Goal: Task Accomplishment & Management: Manage account settings

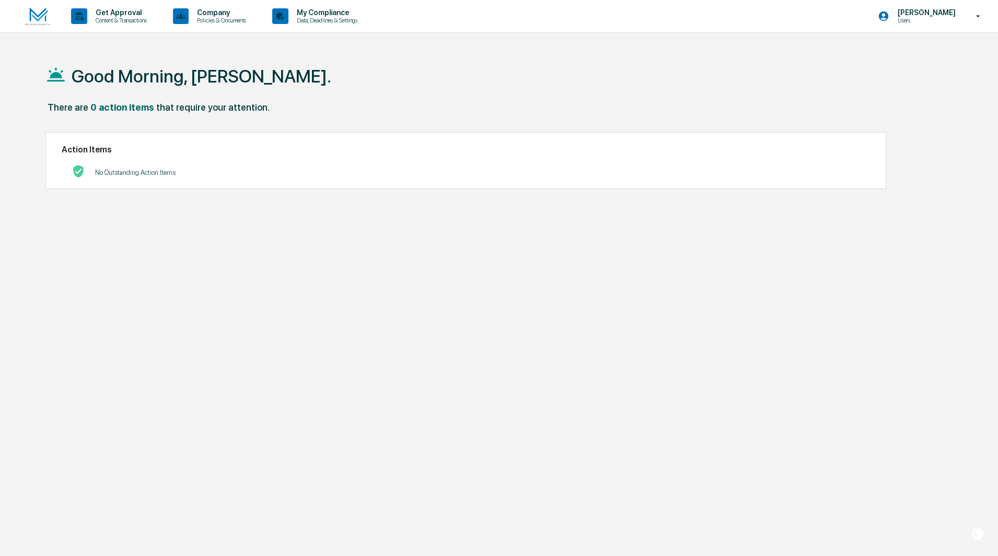
click at [240, 224] on div "Good Morning, [PERSON_NAME]. There are 0 action items that require your attenti…" at bounding box center [494, 328] width 929 height 556
click at [211, 22] on p "Policies & Documents" at bounding box center [220, 20] width 63 height 7
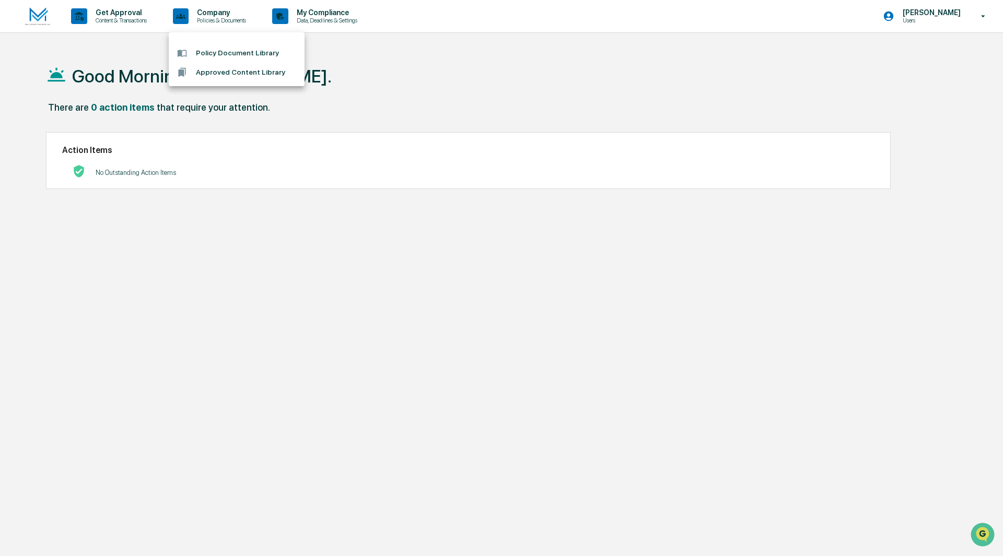
click at [206, 73] on li "Approved Content Library" at bounding box center [237, 72] width 136 height 19
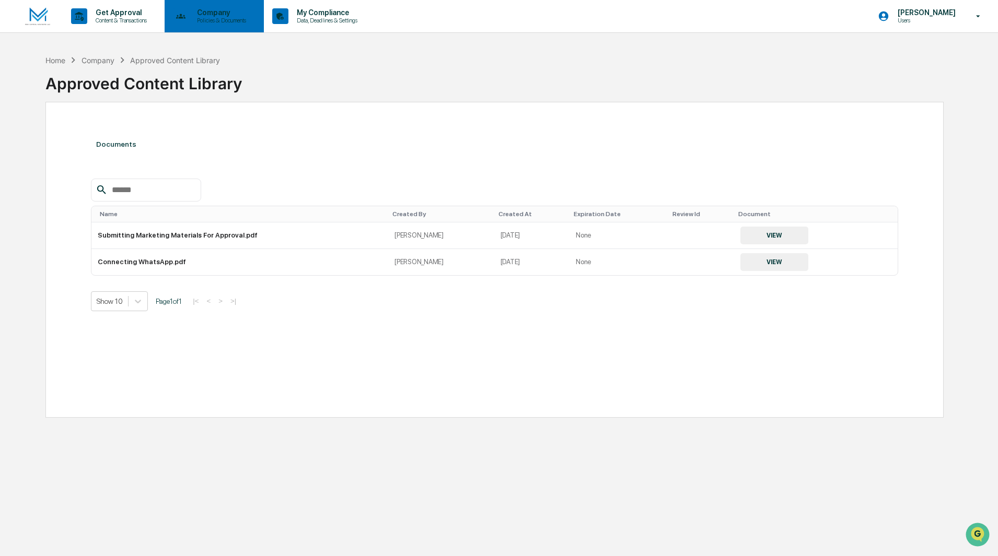
click at [240, 17] on p "Policies & Documents" at bounding box center [220, 20] width 63 height 7
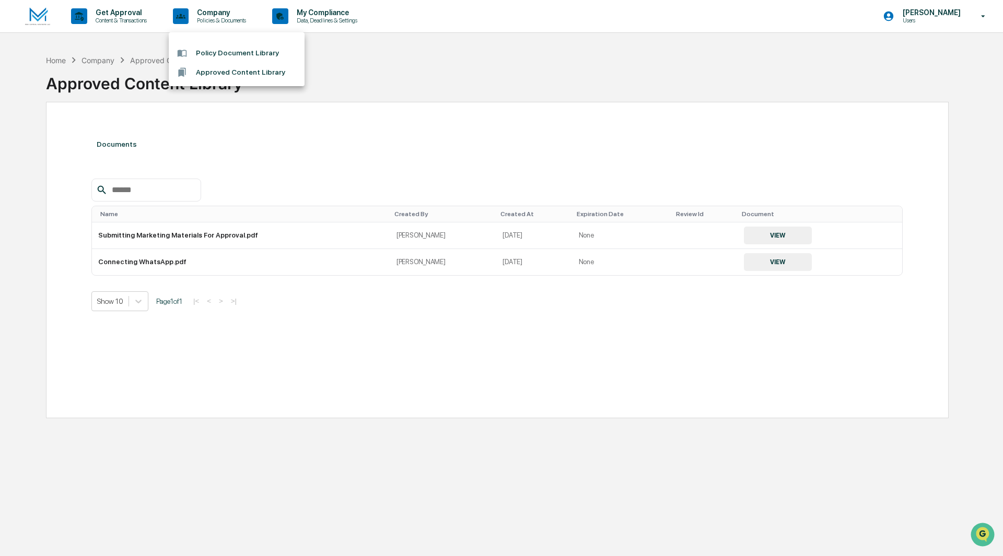
click at [234, 46] on li "Policy Document Library" at bounding box center [237, 52] width 136 height 19
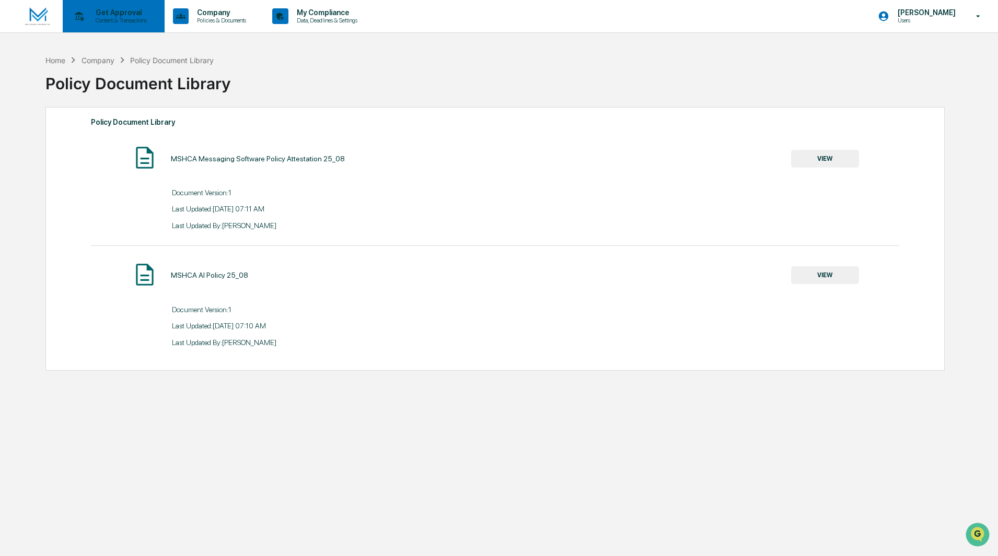
click at [146, 25] on div "Get Approval Content & Transactions" at bounding box center [112, 16] width 91 height 32
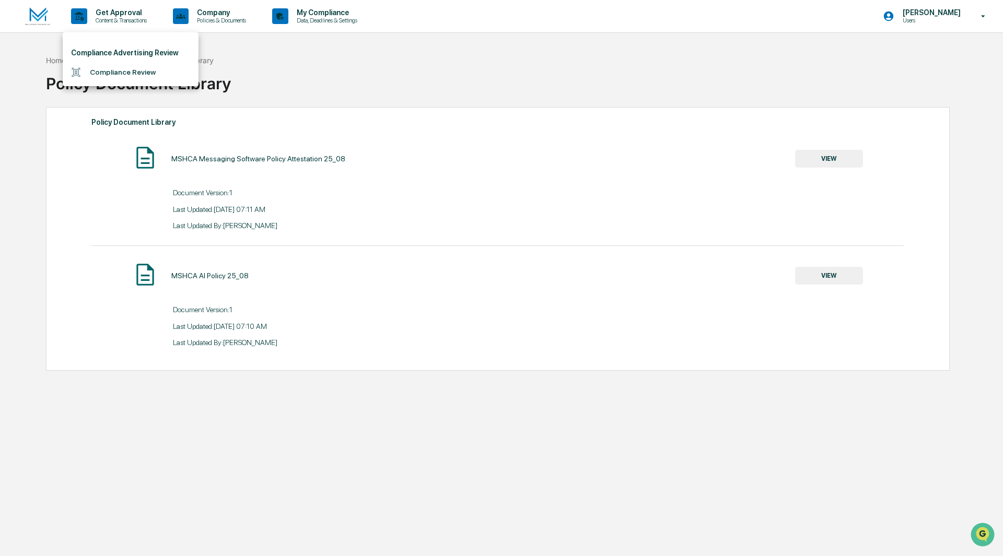
click at [339, 17] on div at bounding box center [501, 278] width 1003 height 556
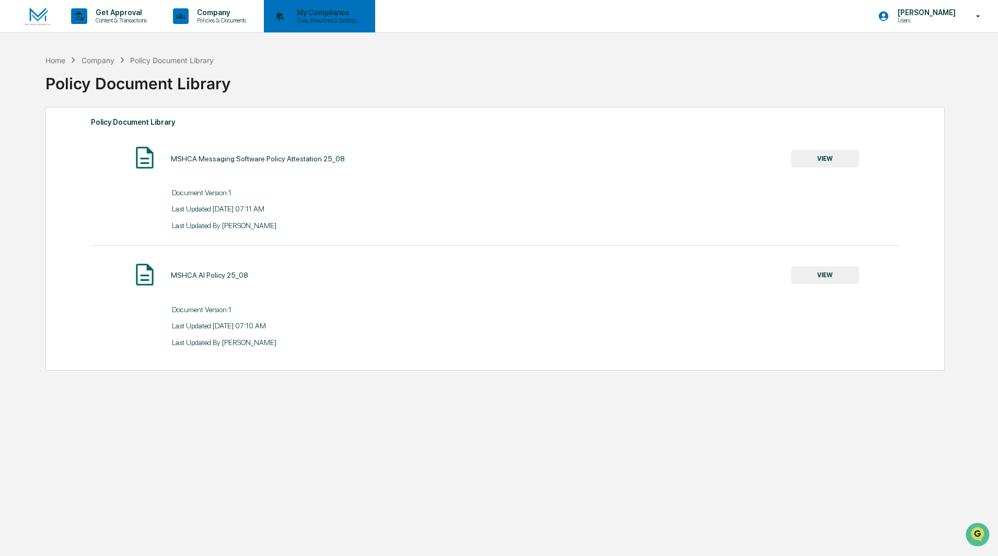
click at [323, 16] on p "My Compliance" at bounding box center [325, 12] width 74 height 8
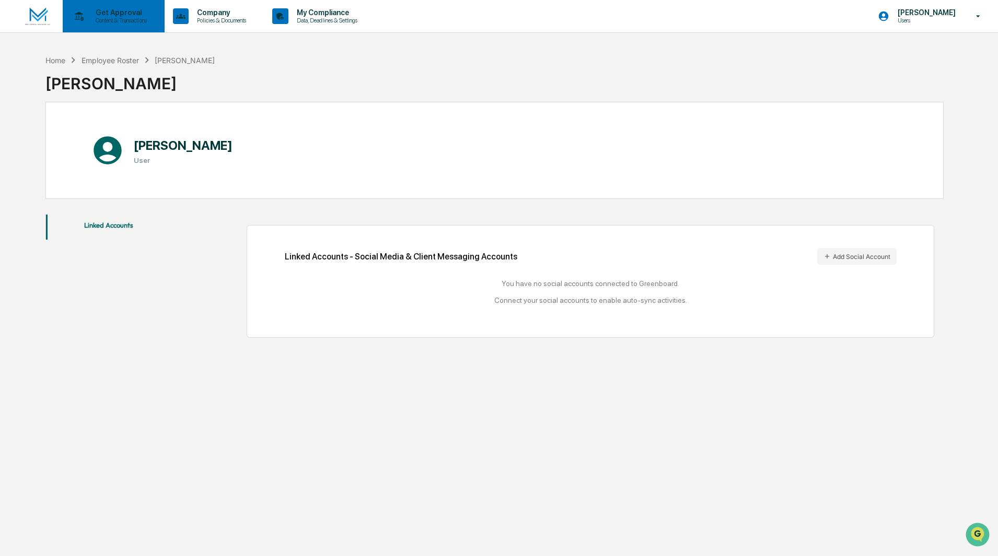
drag, startPoint x: 285, startPoint y: 349, endPoint x: 121, endPoint y: 2, distance: 384.6
click at [285, 349] on div "Home Employee Roster [PERSON_NAME] [PERSON_NAME] [PERSON_NAME] User Linked Acco…" at bounding box center [494, 328] width 929 height 556
click at [95, 9] on p "Get Approval" at bounding box center [119, 12] width 65 height 8
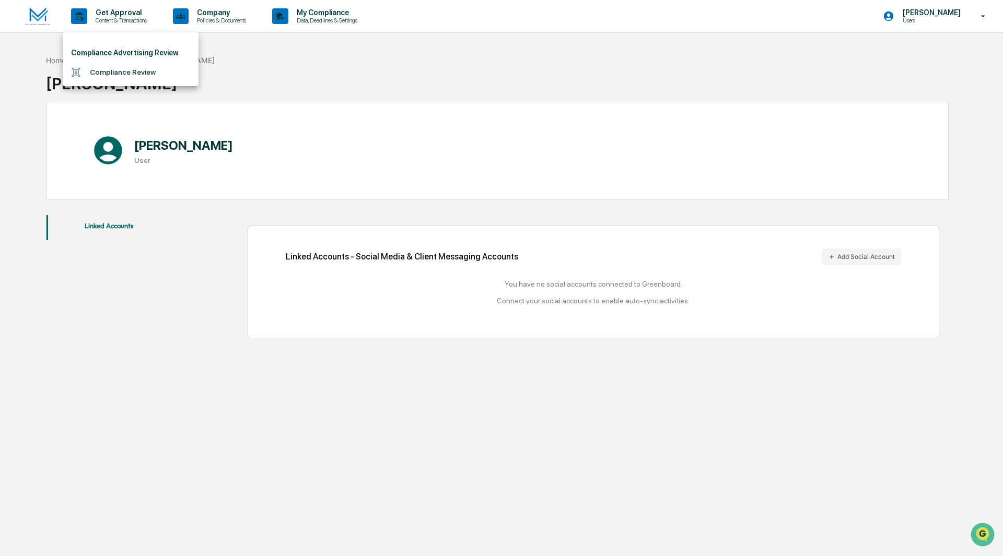
click at [53, 13] on div at bounding box center [501, 278] width 1003 height 556
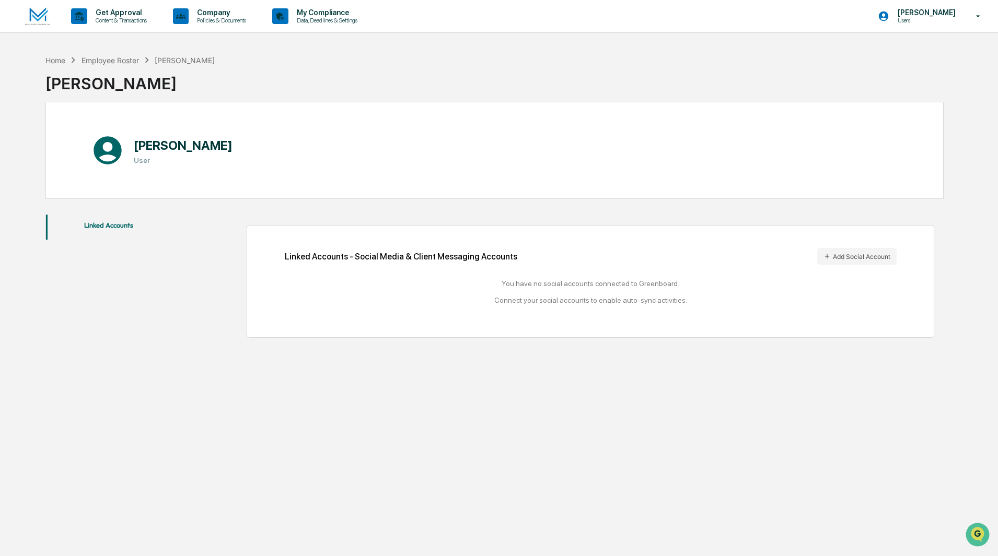
click at [36, 15] on img at bounding box center [37, 16] width 25 height 18
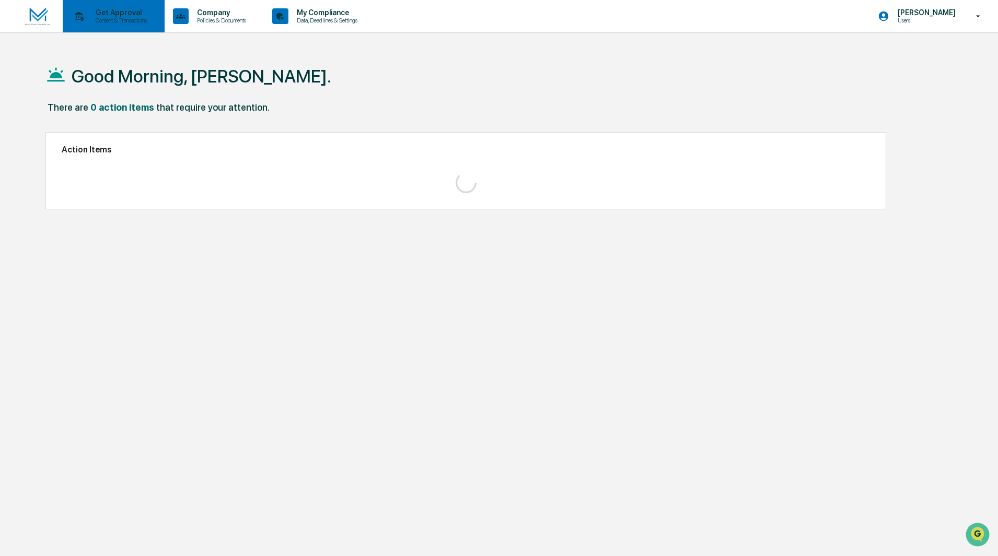
click at [97, 17] on p "Content & Transactions" at bounding box center [119, 20] width 65 height 7
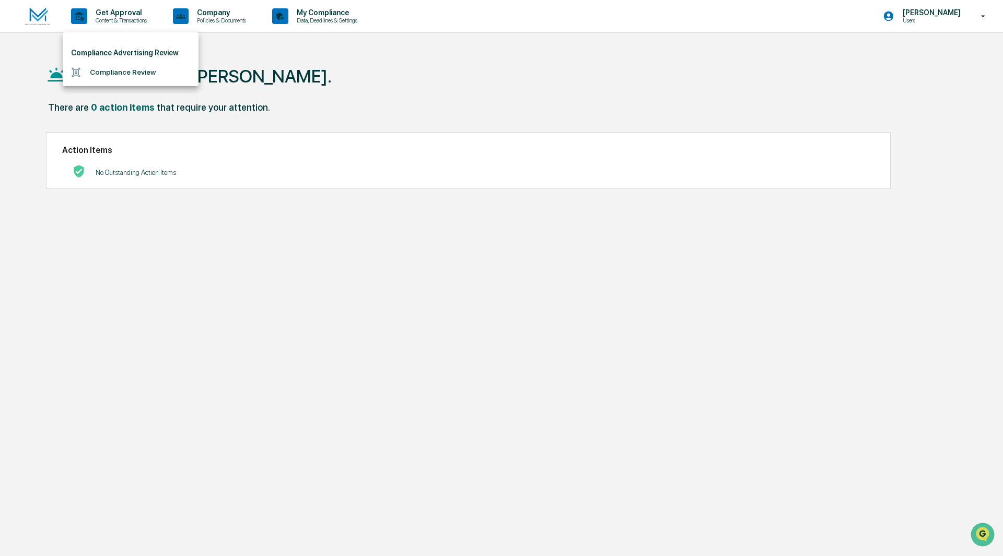
click at [106, 72] on li "Compliance Review" at bounding box center [131, 72] width 136 height 19
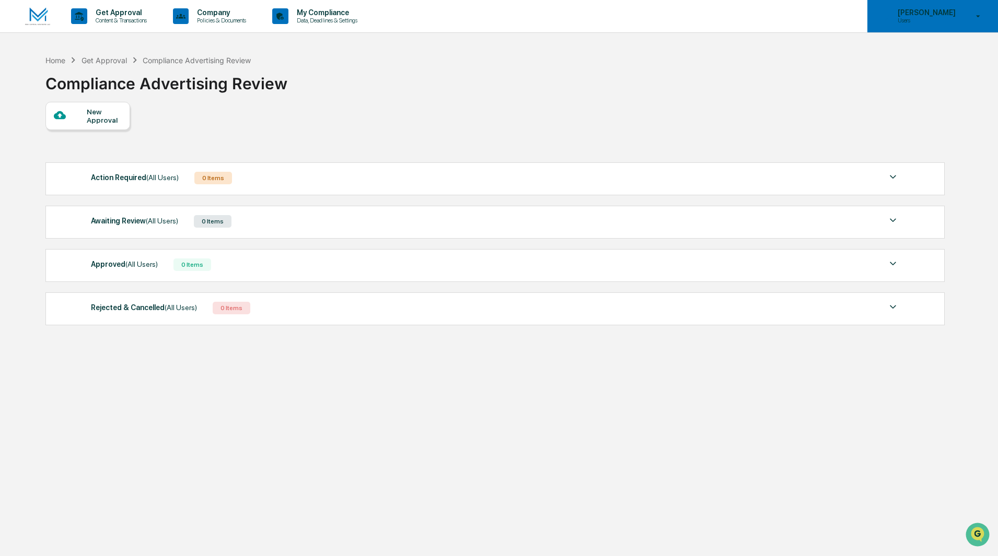
click at [959, 16] on p "[PERSON_NAME]" at bounding box center [925, 12] width 72 height 8
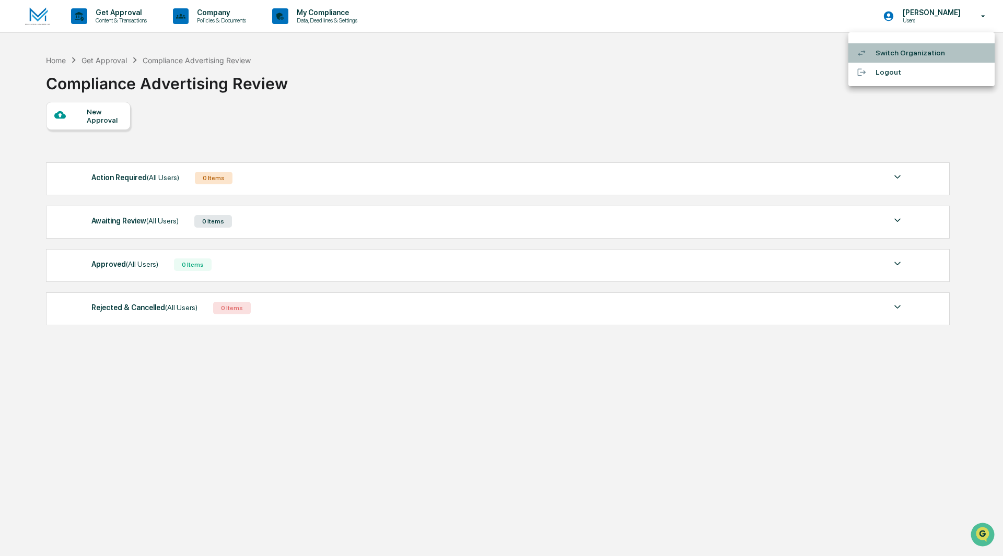
click at [876, 48] on li "Switch Organization" at bounding box center [921, 52] width 146 height 19
